Goal: Task Accomplishment & Management: Complete application form

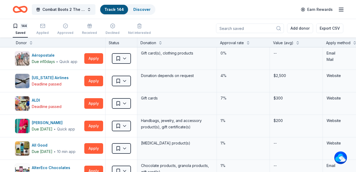
scroll to position [0, 0]
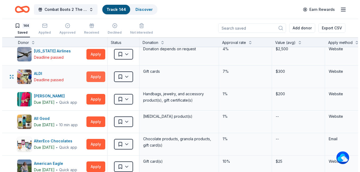
scroll to position [53, 0]
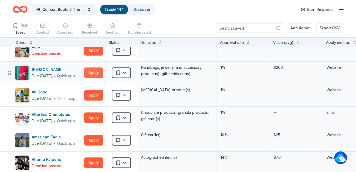
click at [92, 72] on button "Apply" at bounding box center [93, 73] width 19 height 11
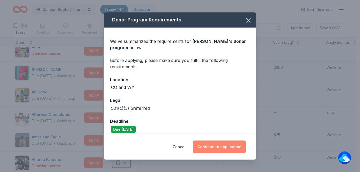
click at [231, 148] on button "Continue to application" at bounding box center [219, 147] width 53 height 13
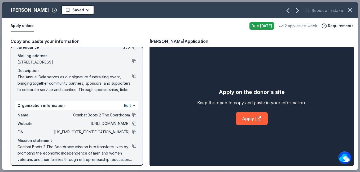
scroll to position [39, 0]
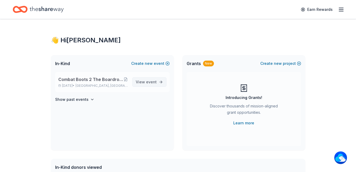
click at [143, 81] on span "View event" at bounding box center [146, 82] width 21 height 6
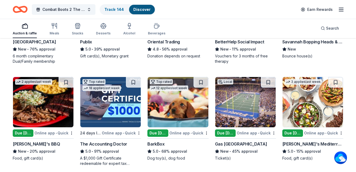
scroll to position [133, 0]
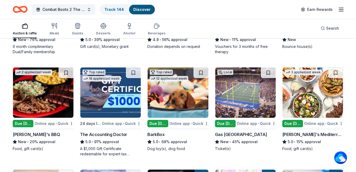
click at [248, 103] on img at bounding box center [245, 93] width 60 height 50
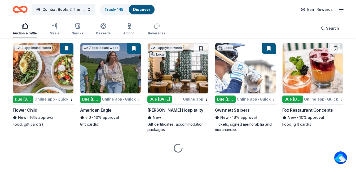
scroll to position [569, 0]
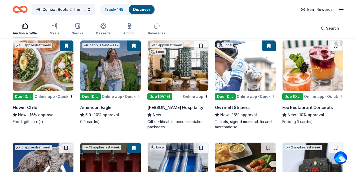
click at [175, 73] on img at bounding box center [178, 66] width 60 height 50
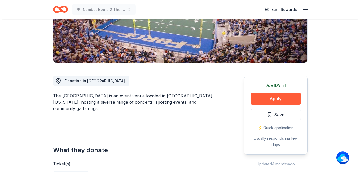
scroll to position [106, 0]
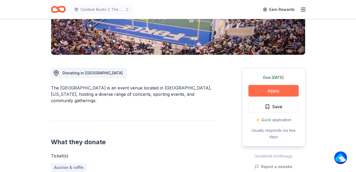
click at [277, 91] on button "Apply" at bounding box center [273, 91] width 50 height 12
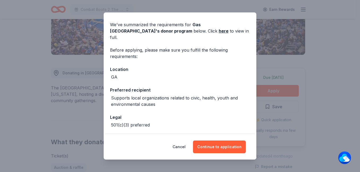
scroll to position [0, 0]
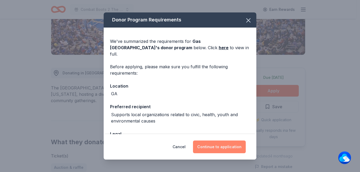
click at [216, 147] on button "Continue to application" at bounding box center [219, 147] width 53 height 13
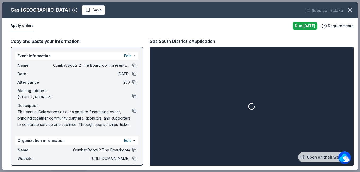
click at [19, 23] on button "Apply online" at bounding box center [22, 25] width 23 height 11
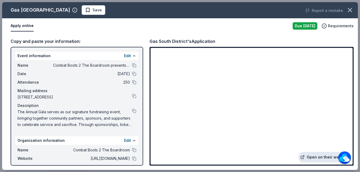
click at [322, 156] on link "Open on their website" at bounding box center [324, 157] width 52 height 11
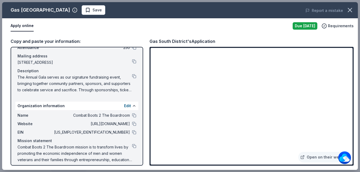
scroll to position [39, 0]
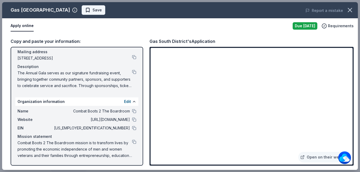
click at [85, 10] on span "Save" at bounding box center [93, 10] width 17 height 6
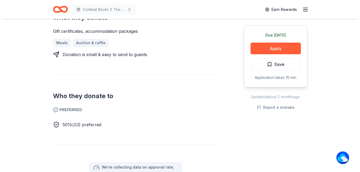
scroll to position [186, 0]
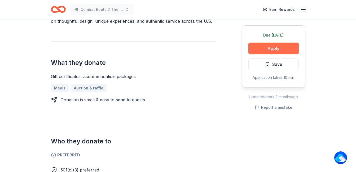
click at [261, 49] on button "Apply" at bounding box center [273, 49] width 50 height 12
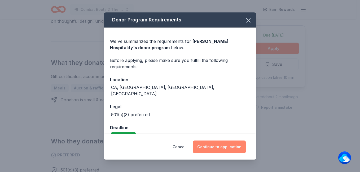
click at [216, 145] on button "Continue to application" at bounding box center [219, 147] width 53 height 13
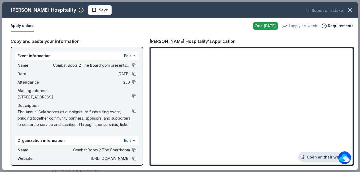
click at [313, 159] on link "Open on their website" at bounding box center [324, 157] width 52 height 11
